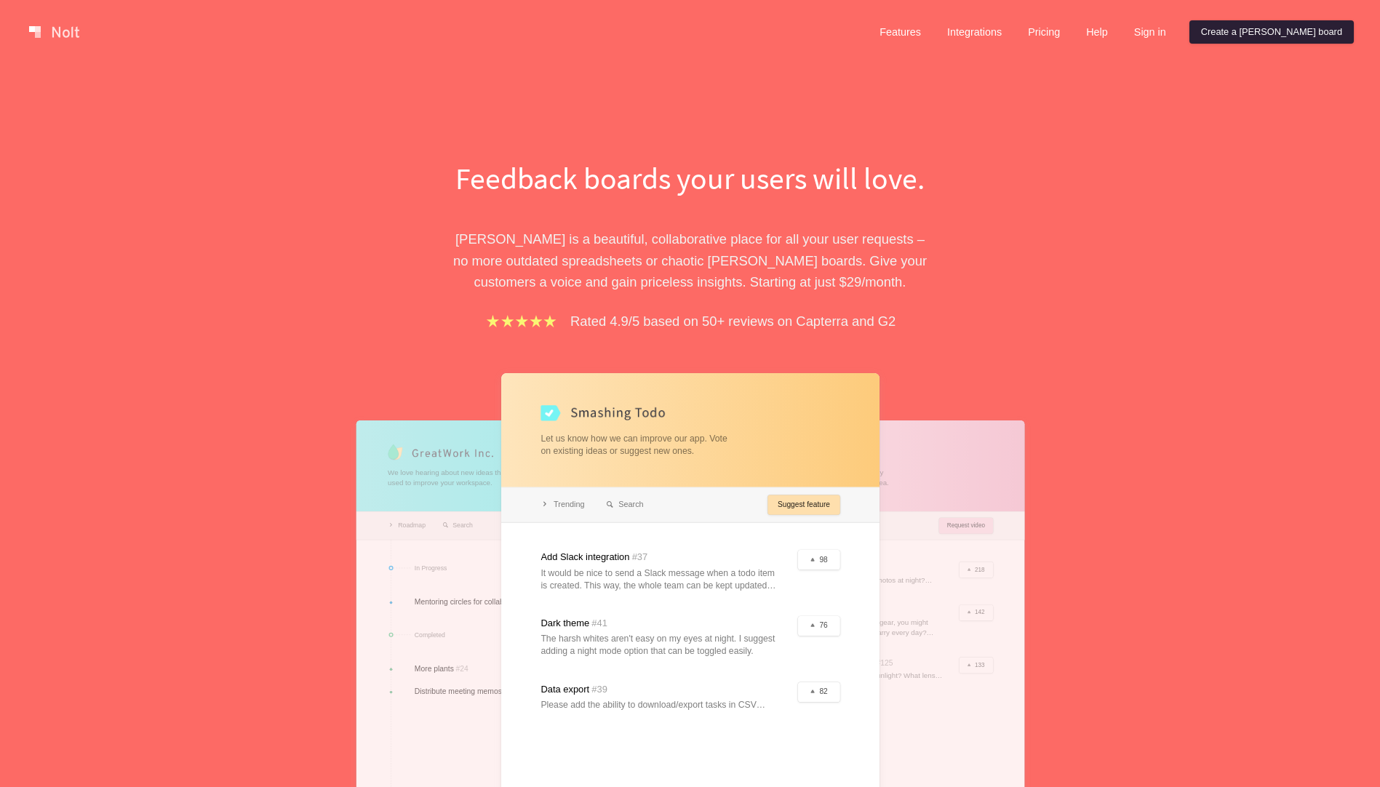
click at [1277, 25] on link "Create a [PERSON_NAME] board" at bounding box center [1271, 31] width 164 height 23
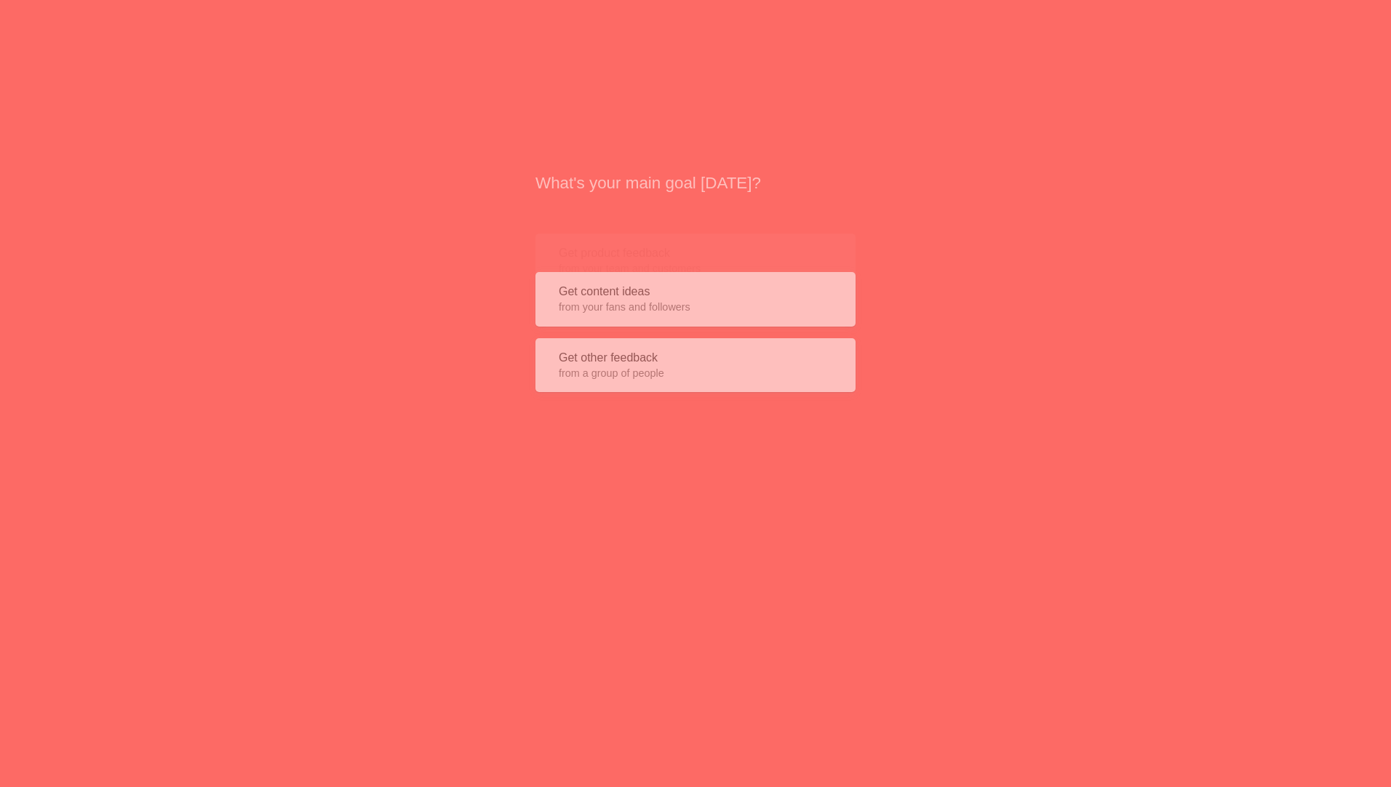
click at [683, 223] on span "from your team and customers" at bounding box center [696, 229] width 274 height 15
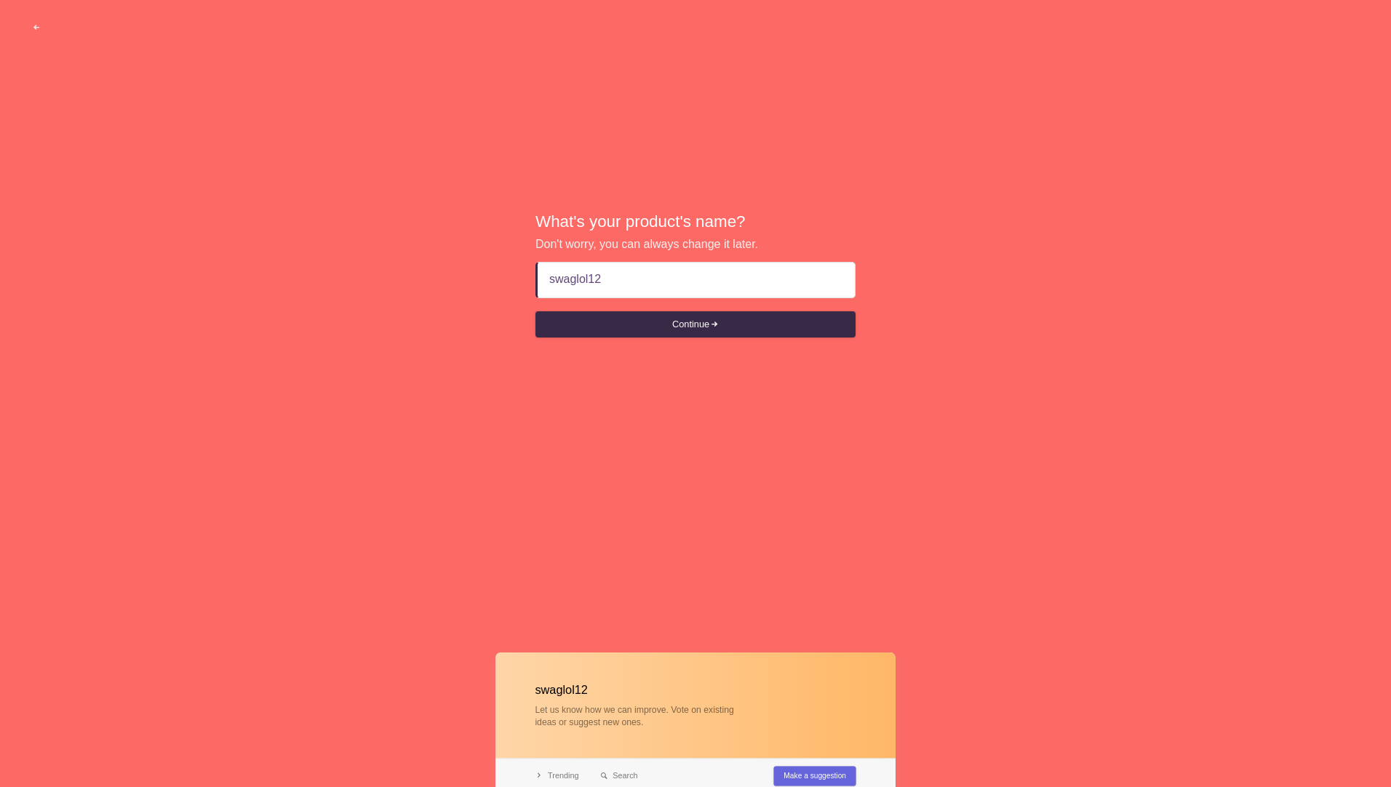
type input "swaglol12"
click at [535, 311] on button "Continue" at bounding box center [695, 324] width 320 height 26
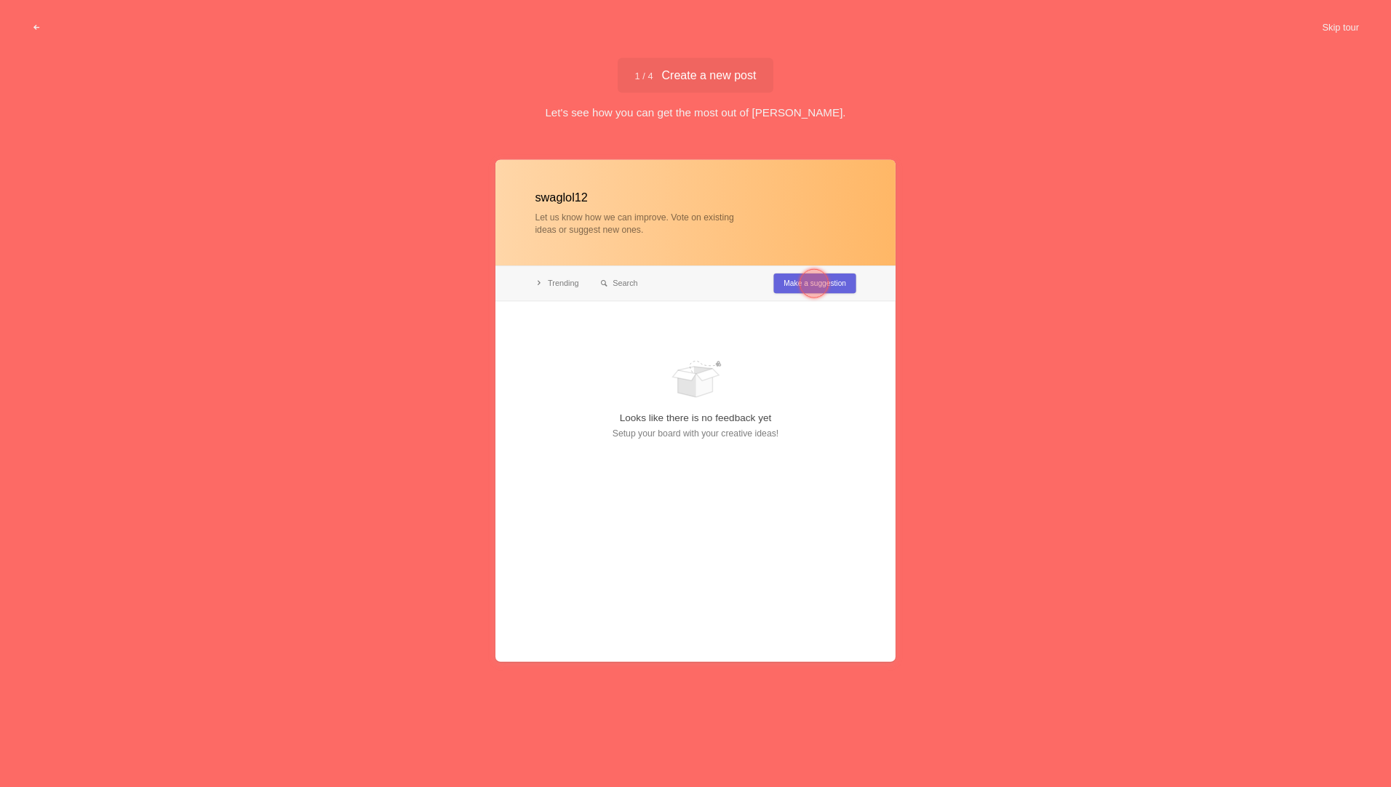
click at [814, 284] on div at bounding box center [813, 283] width 29 height 29
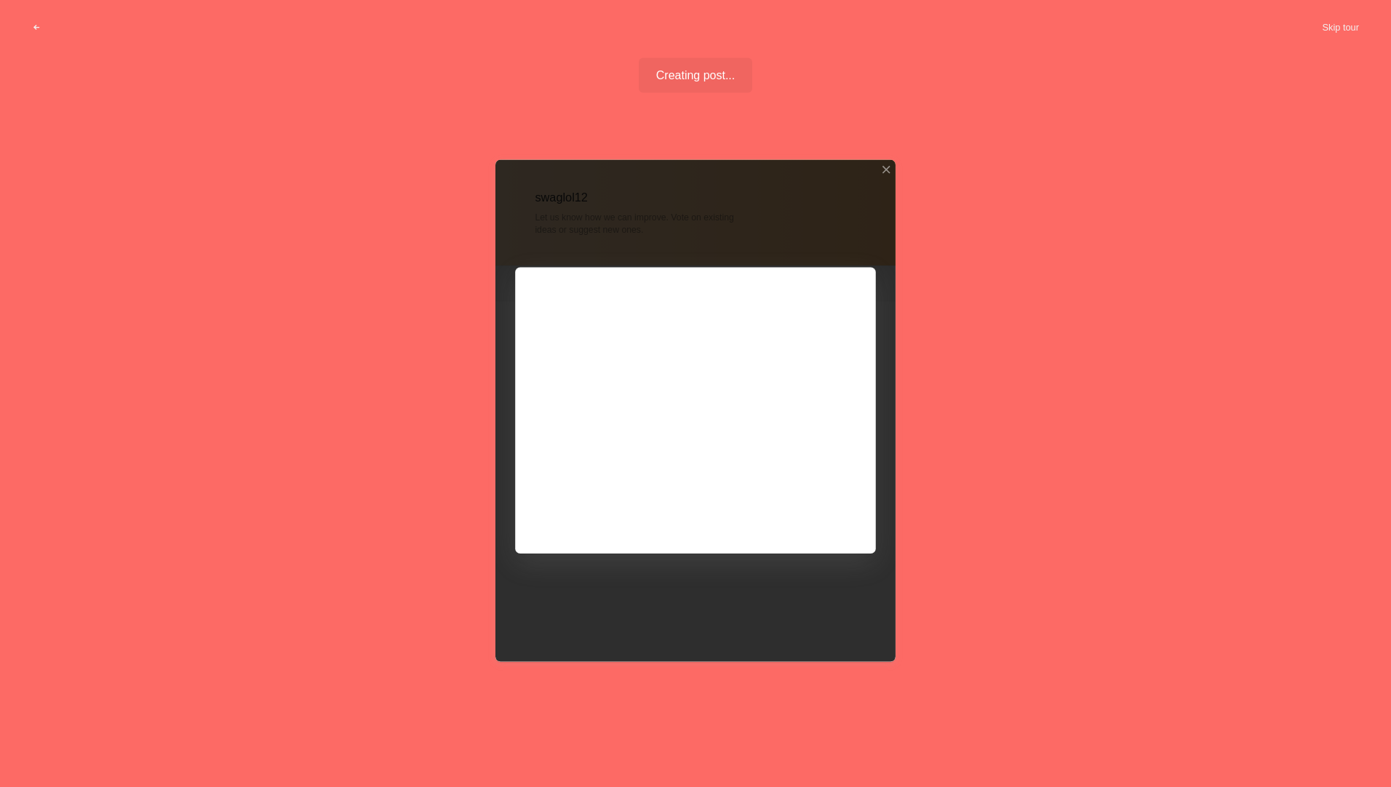
click at [829, 517] on div at bounding box center [695, 411] width 400 height 502
click at [805, 515] on div at bounding box center [695, 411] width 400 height 502
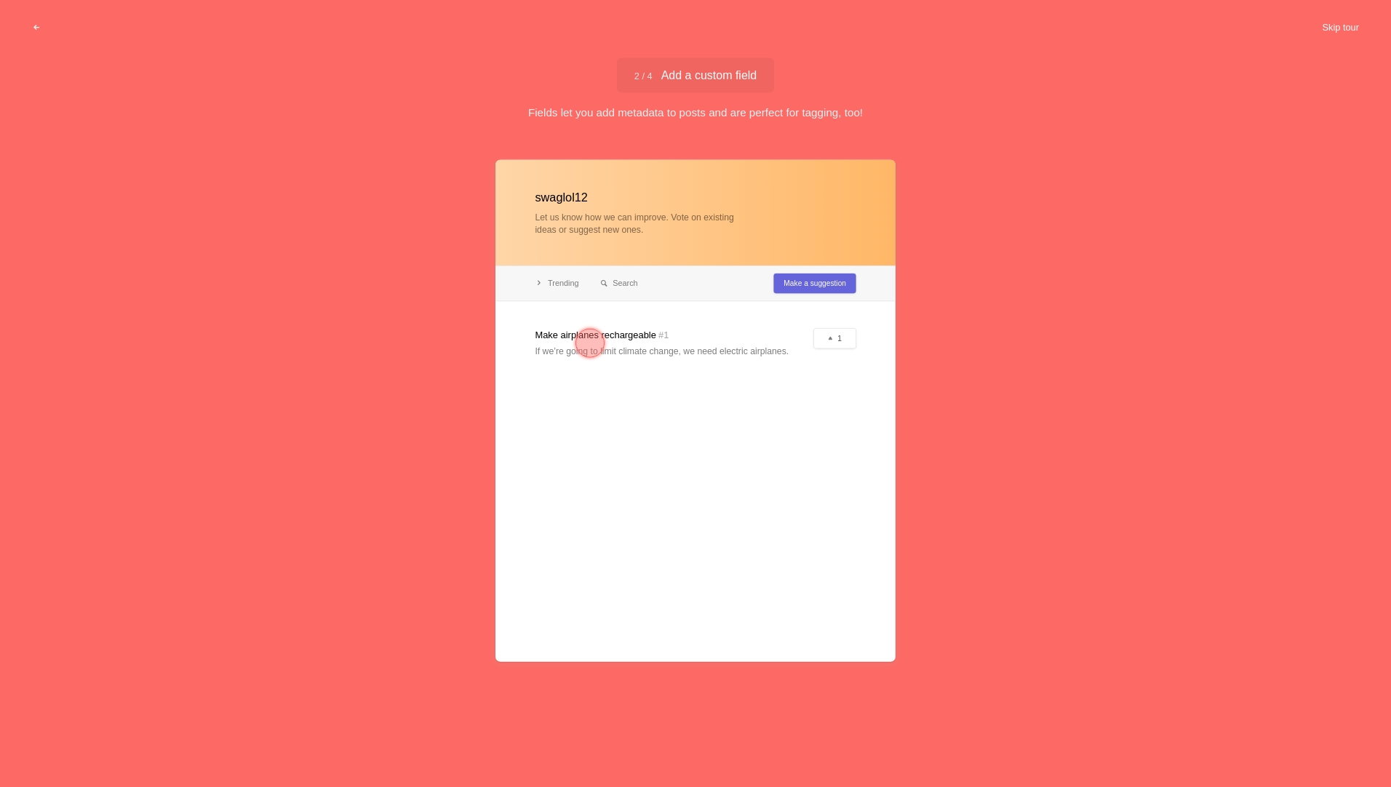
click at [1336, 23] on button "Skip tour" at bounding box center [1340, 28] width 72 height 26
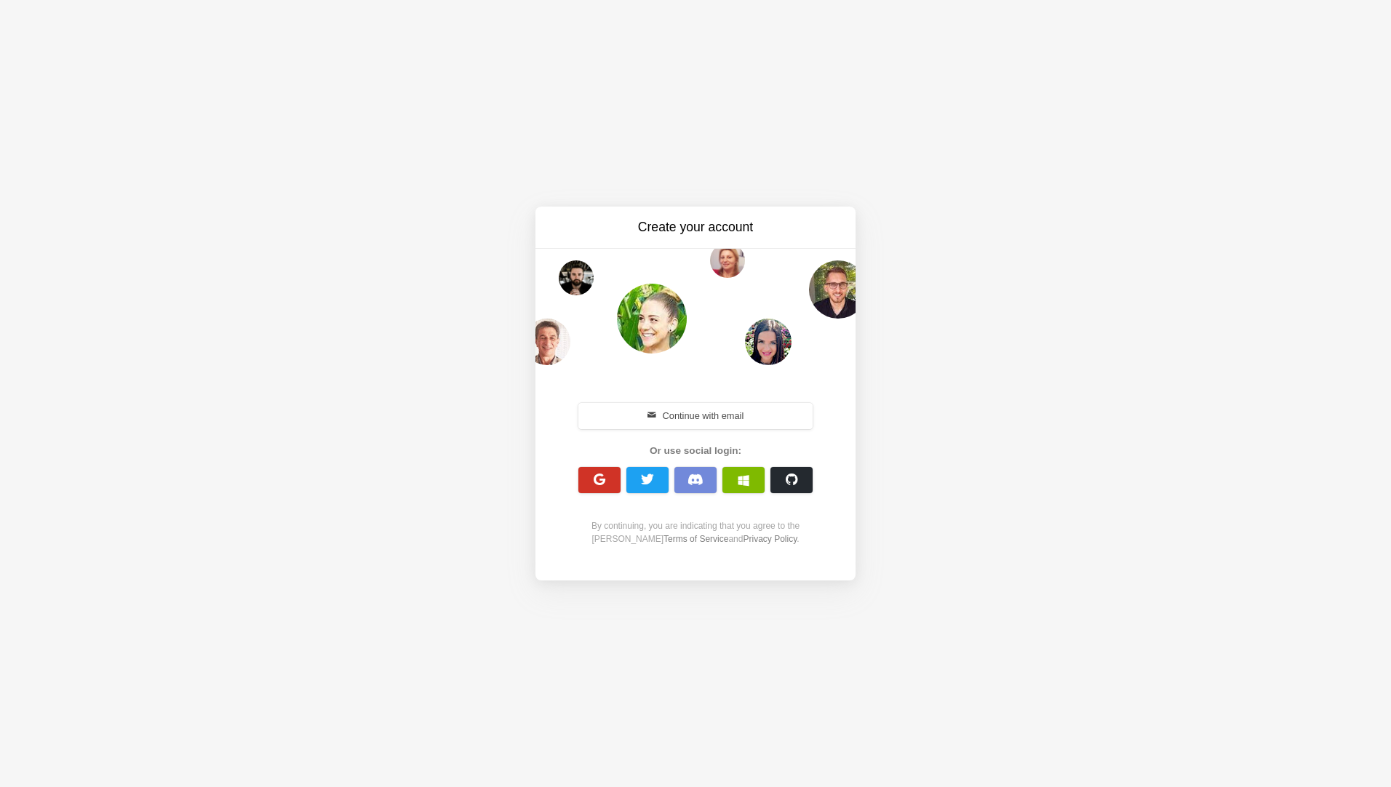
click at [587, 487] on button "button" at bounding box center [599, 480] width 42 height 26
